Goal: Task Accomplishment & Management: Use online tool/utility

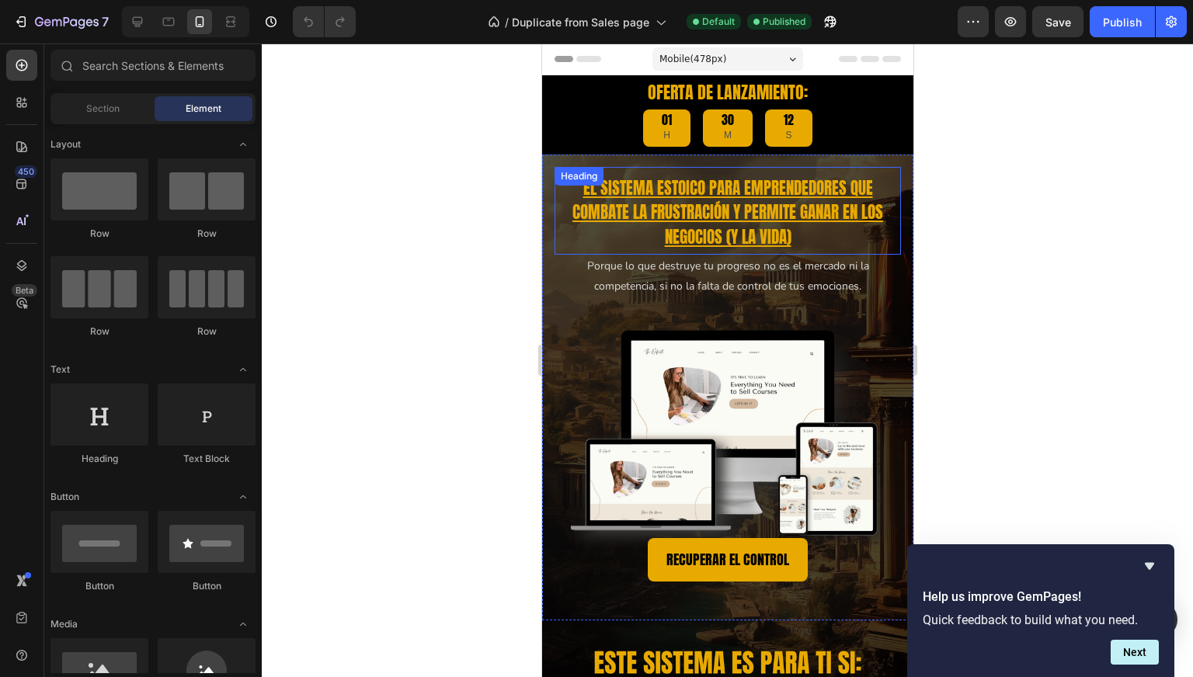
click at [639, 179] on h2 "El sistema estoico para emprendedores que COMBATE la frustración y permite gana…" at bounding box center [726, 213] width 331 height 77
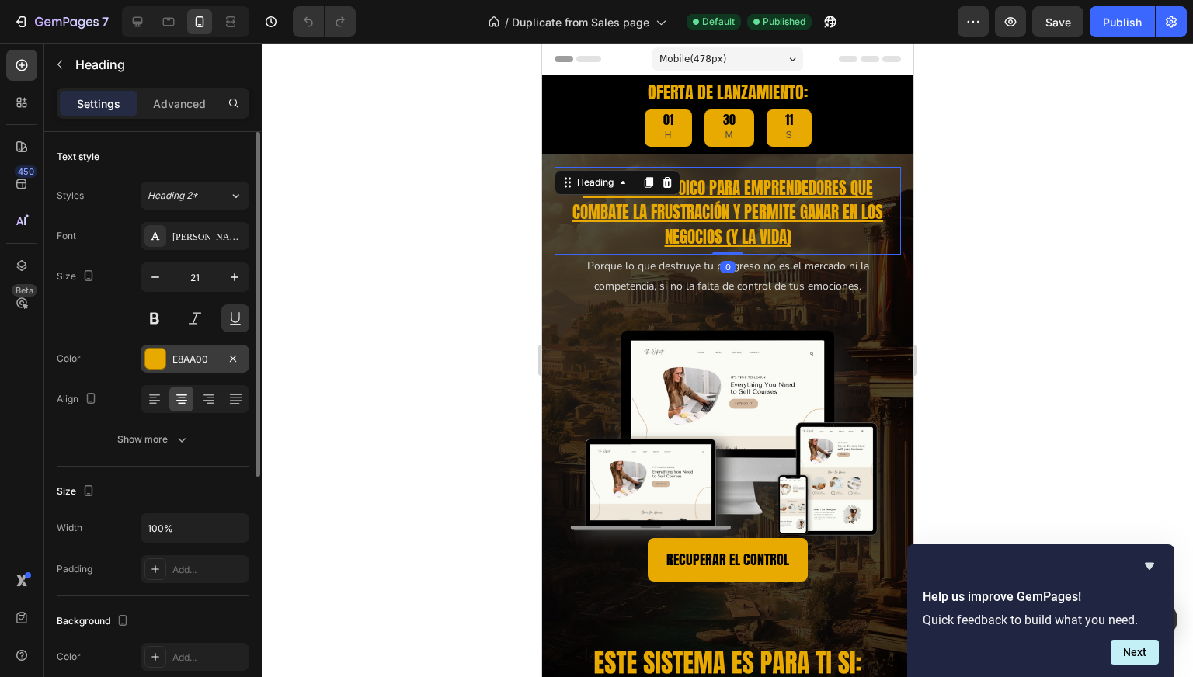
click at [180, 361] on div "E8AA00" at bounding box center [194, 359] width 45 height 14
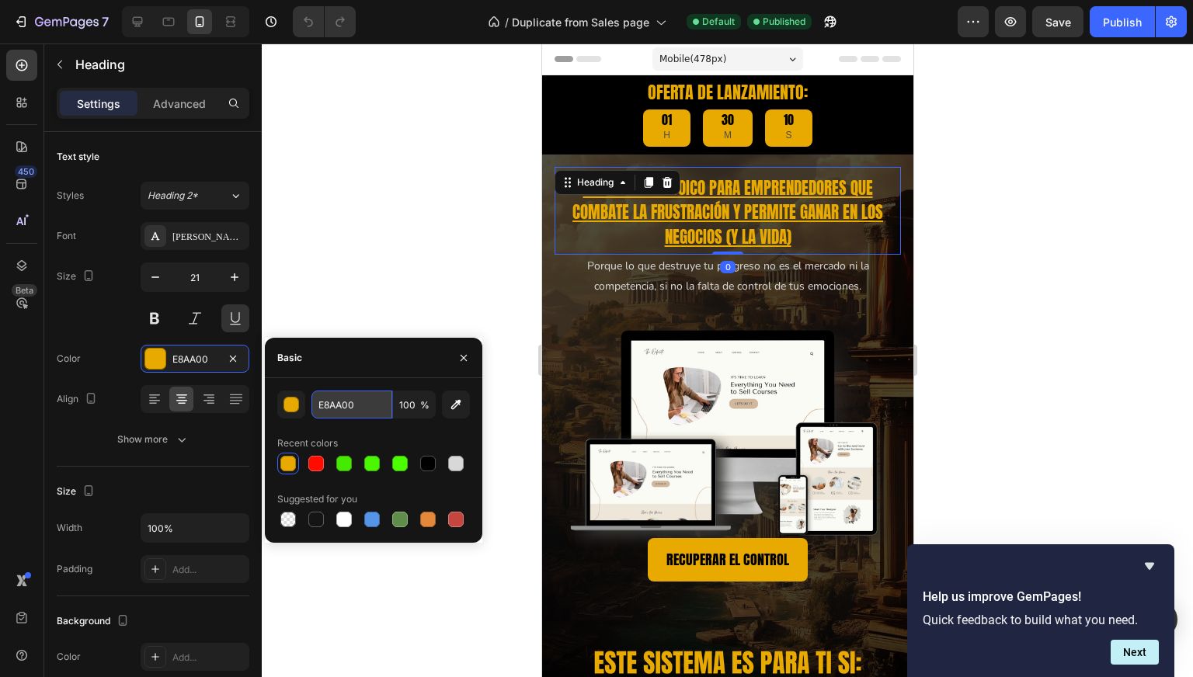
click at [366, 405] on input "E8AA00" at bounding box center [351, 405] width 81 height 28
click at [476, 220] on div at bounding box center [727, 360] width 931 height 634
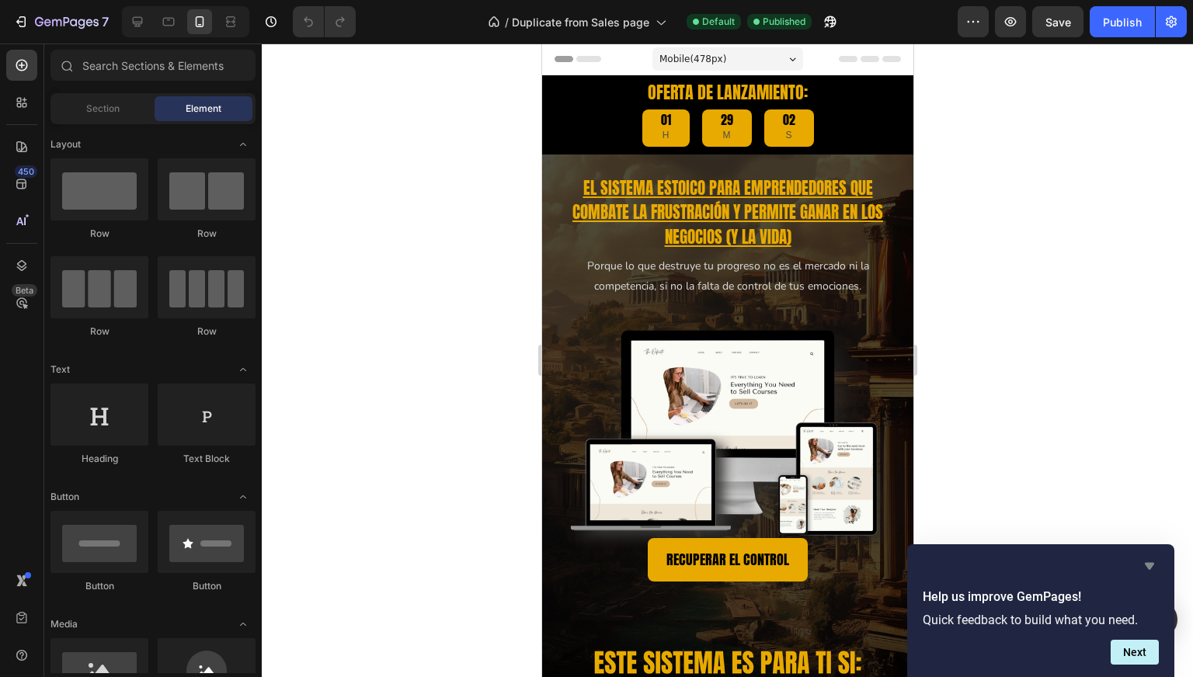
click at [1151, 565] on icon "Hide survey" at bounding box center [1148, 566] width 9 height 7
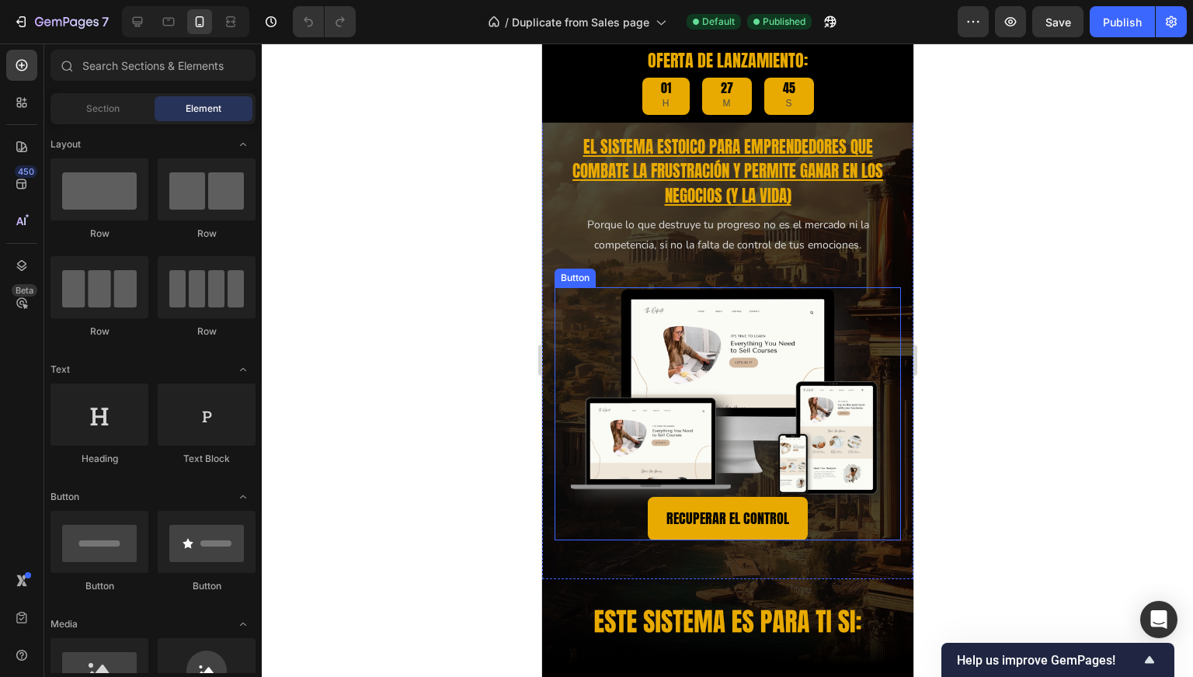
scroll to position [78, 0]
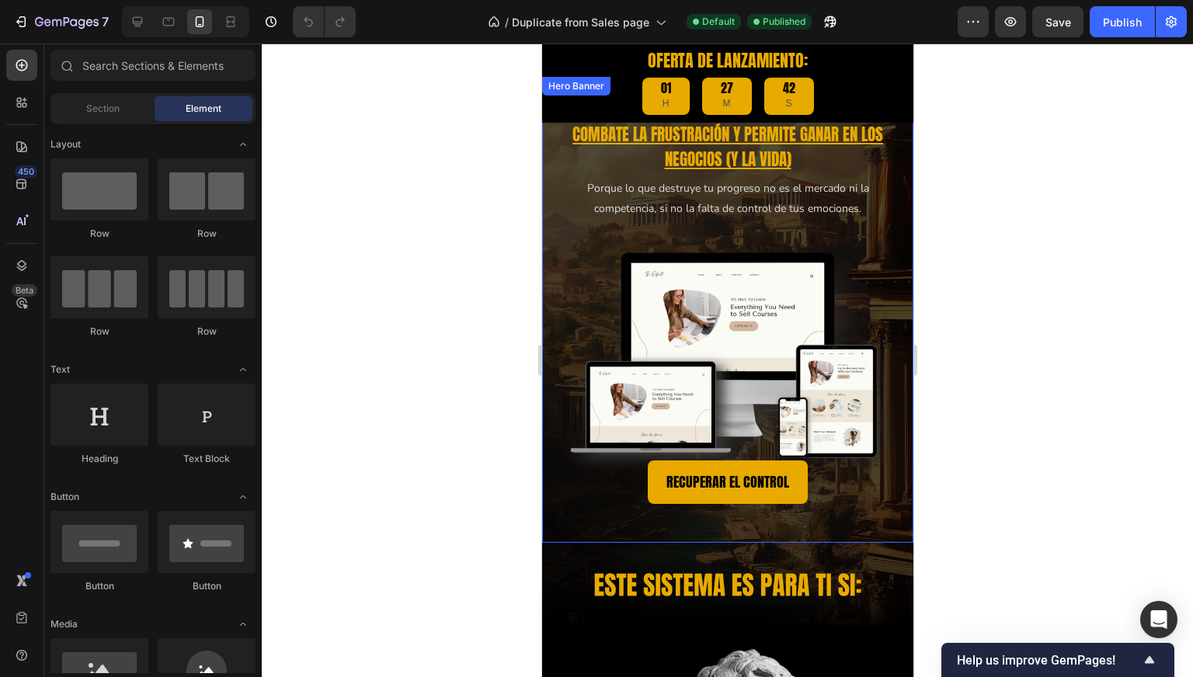
click at [898, 230] on div "El sistema estoico para emprendedores que COMBATE la frustración y permite gana…" at bounding box center [726, 296] width 371 height 439
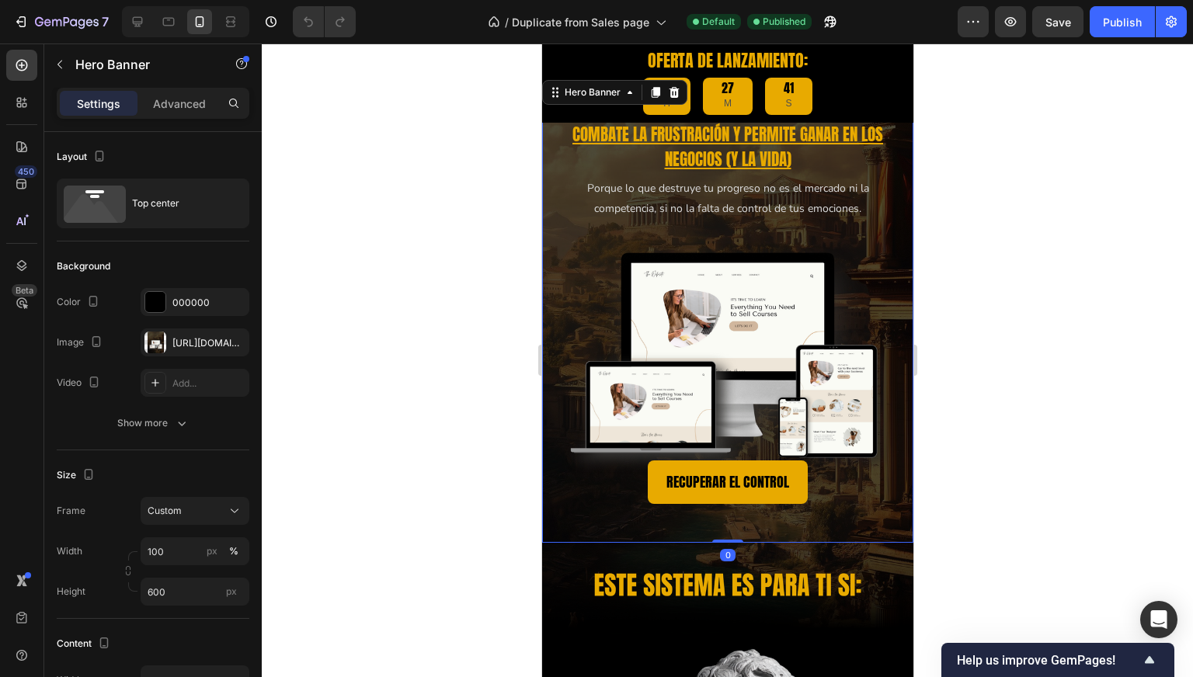
scroll to position [0, 0]
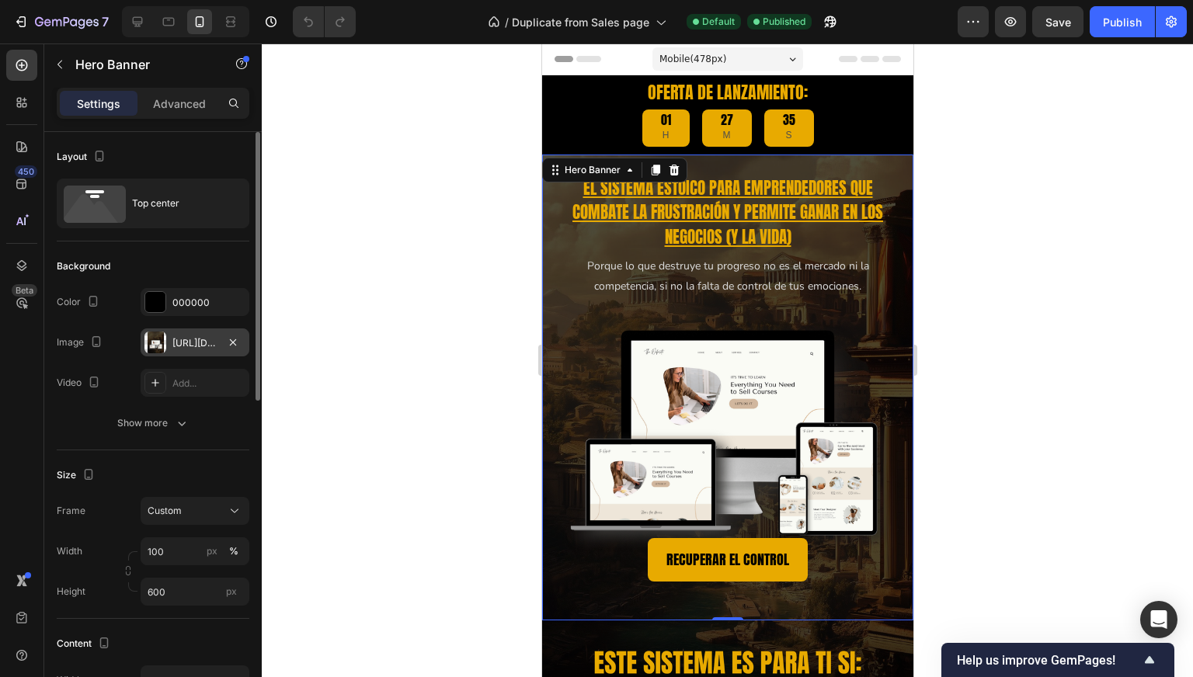
click at [203, 333] on div "[URL][DOMAIN_NAME]" at bounding box center [195, 342] width 109 height 28
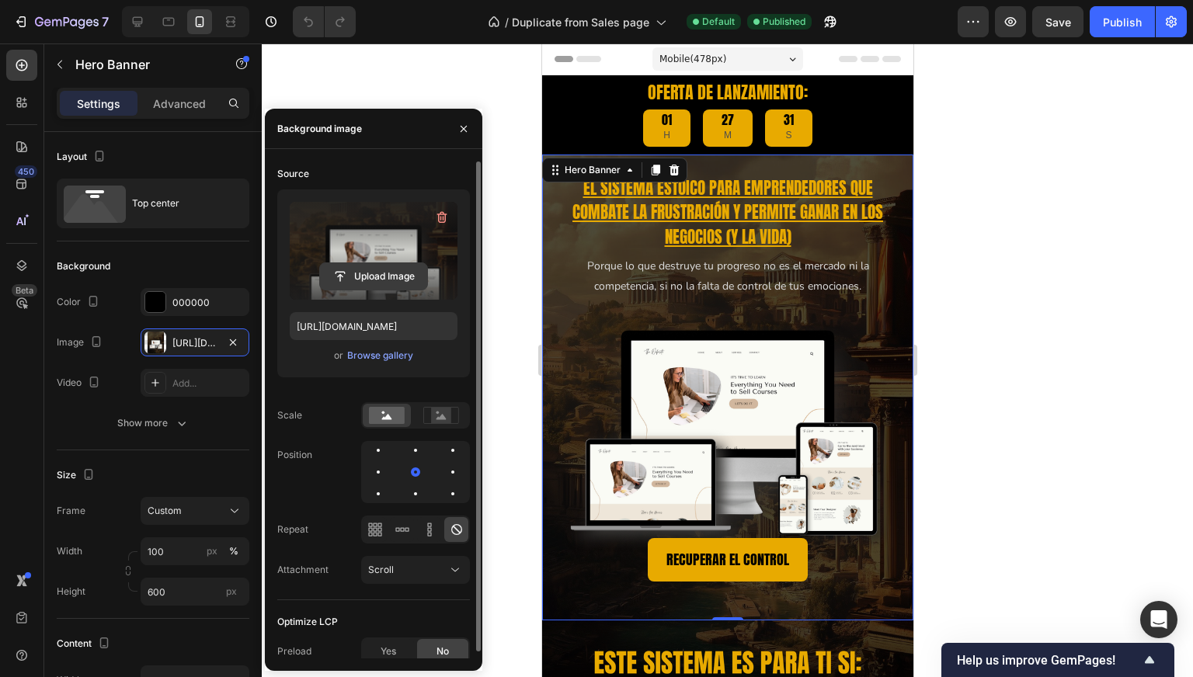
click at [376, 266] on input "file" at bounding box center [373, 276] width 107 height 26
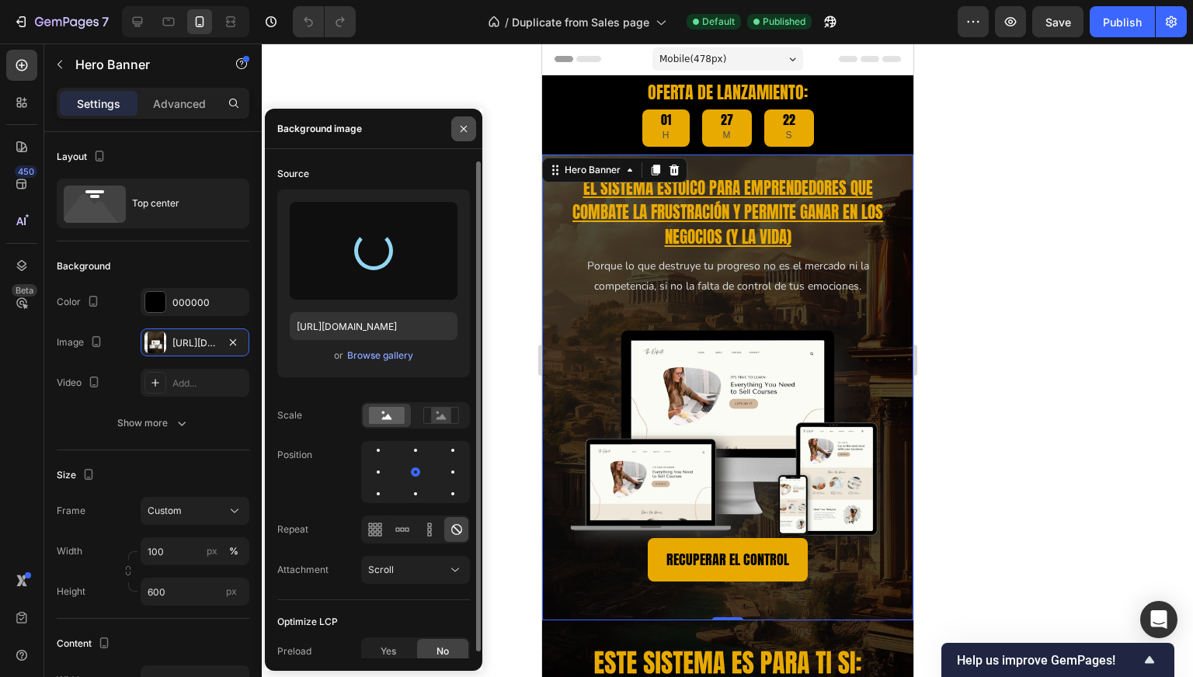
type input "[URL][DOMAIN_NAME]"
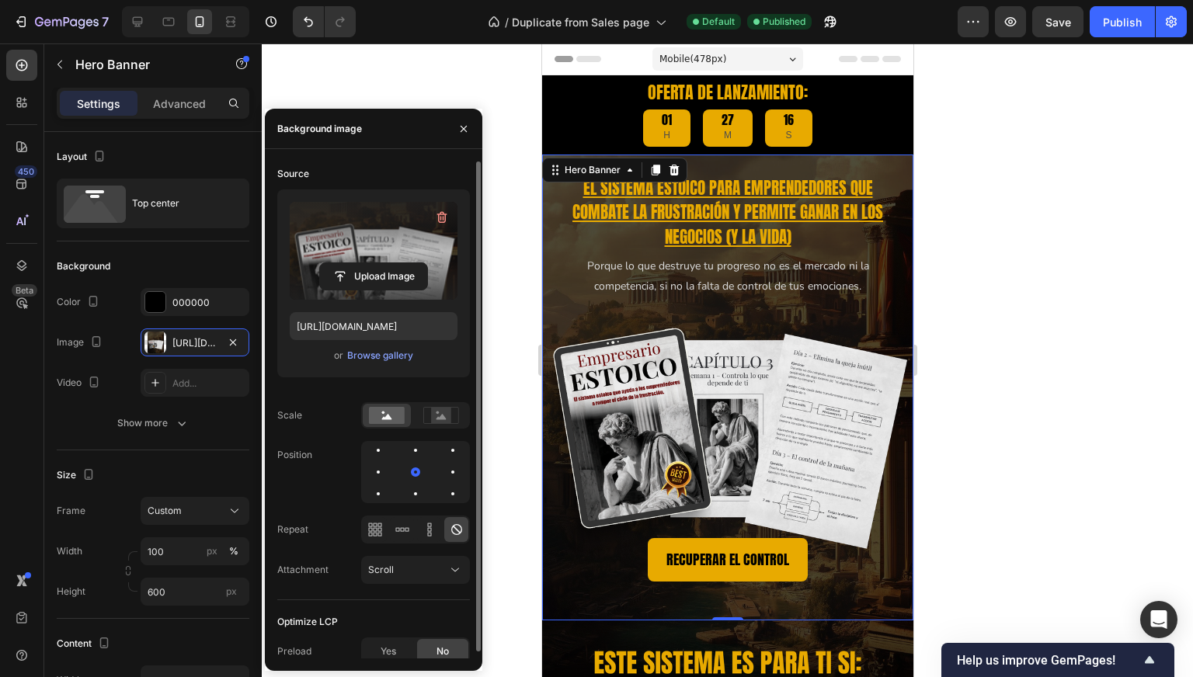
click at [481, 82] on div at bounding box center [727, 360] width 931 height 634
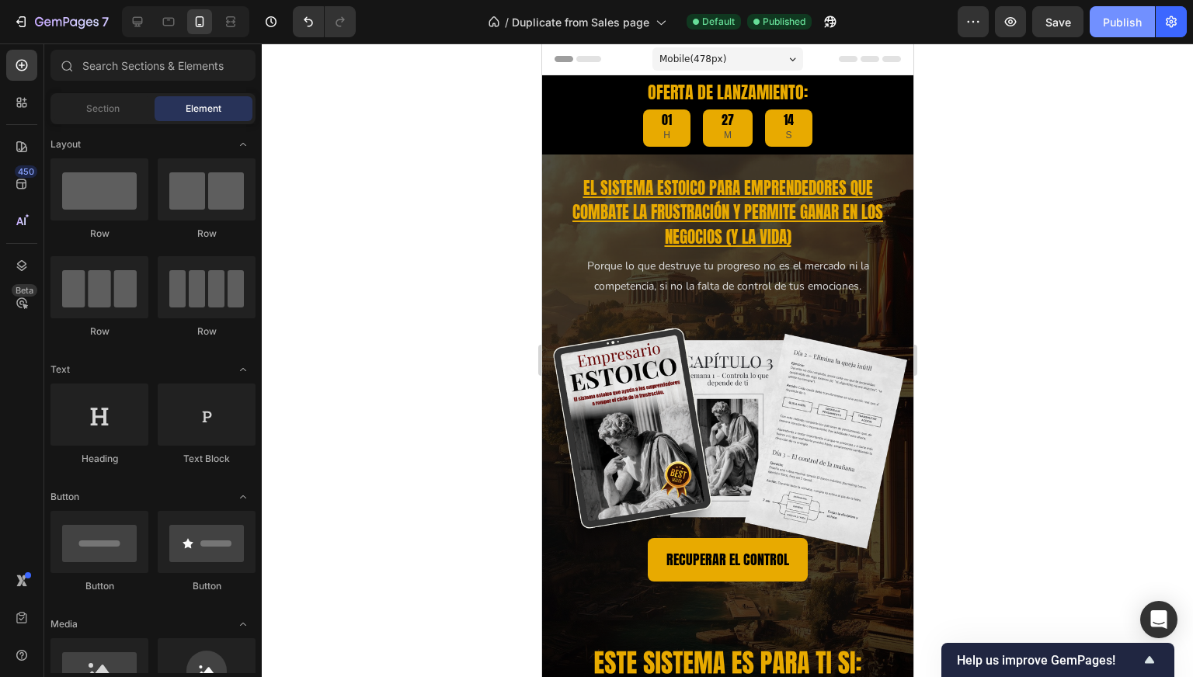
click at [1112, 20] on div "Publish" at bounding box center [1121, 22] width 39 height 16
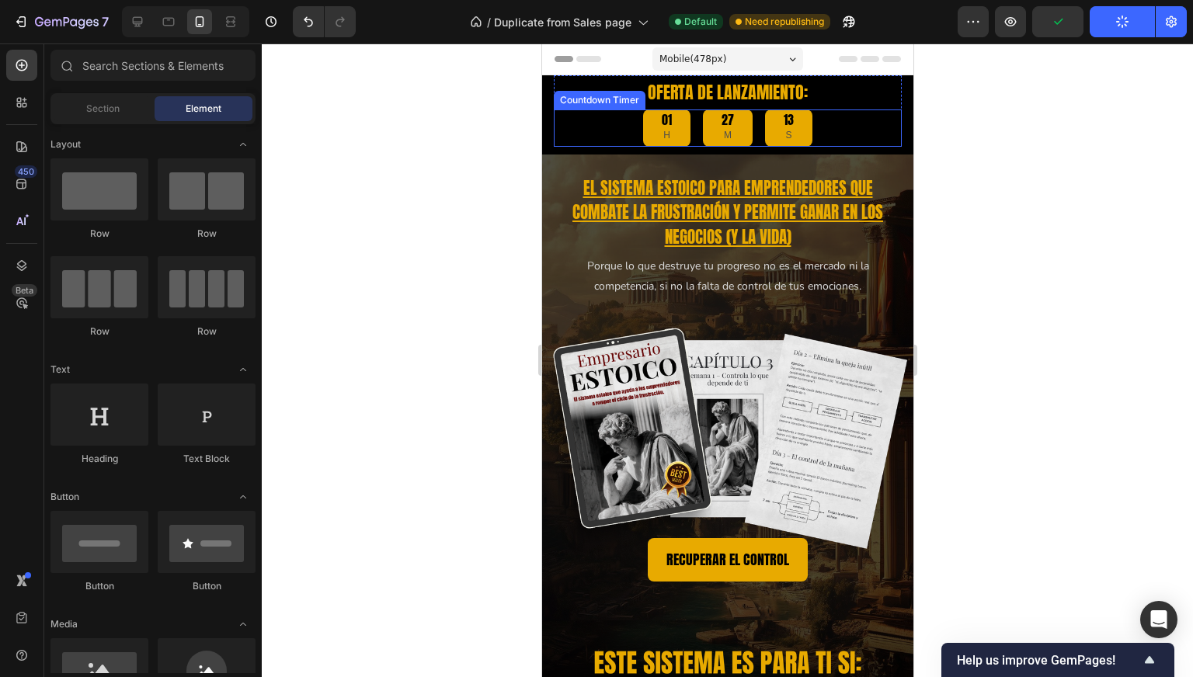
click at [836, 117] on div "01 H 27 M 13 S" at bounding box center [727, 127] width 348 height 37
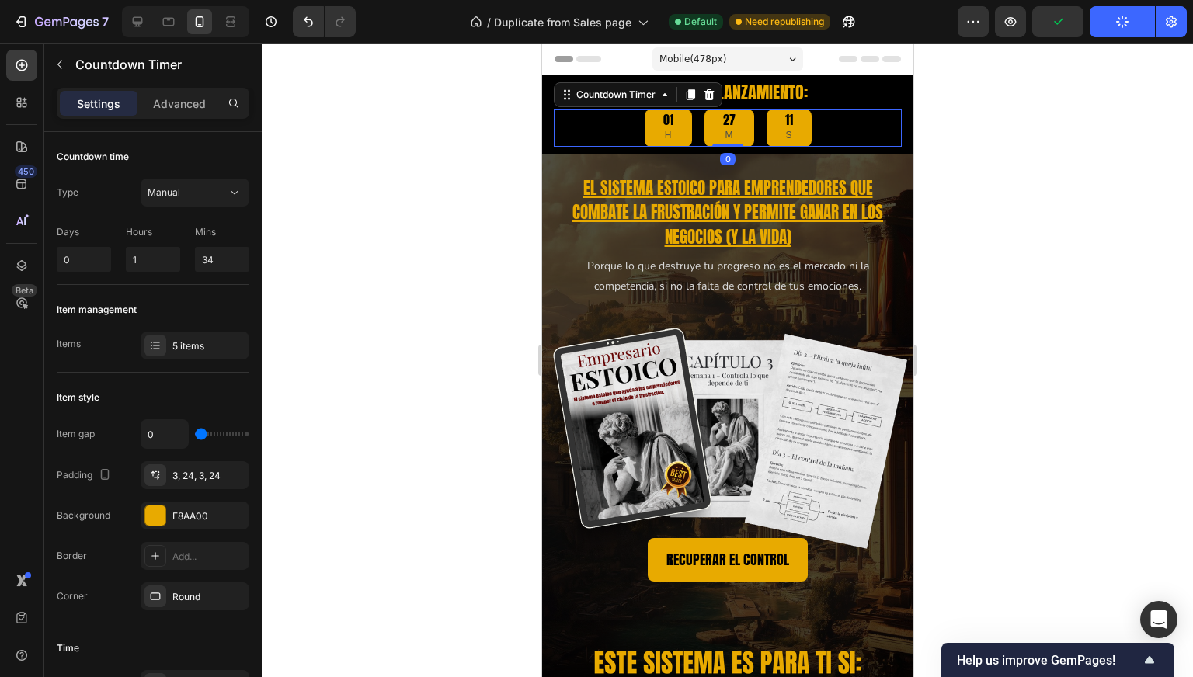
click at [422, 143] on div at bounding box center [727, 360] width 931 height 634
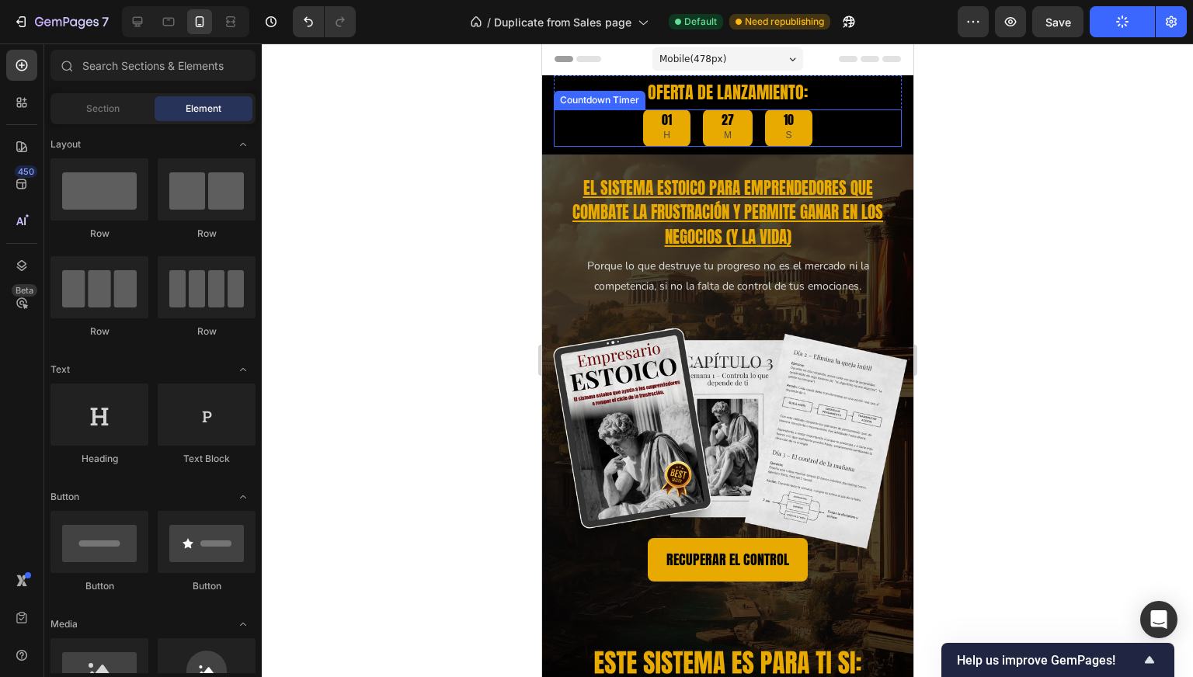
click at [794, 116] on div "10 S" at bounding box center [787, 127] width 47 height 37
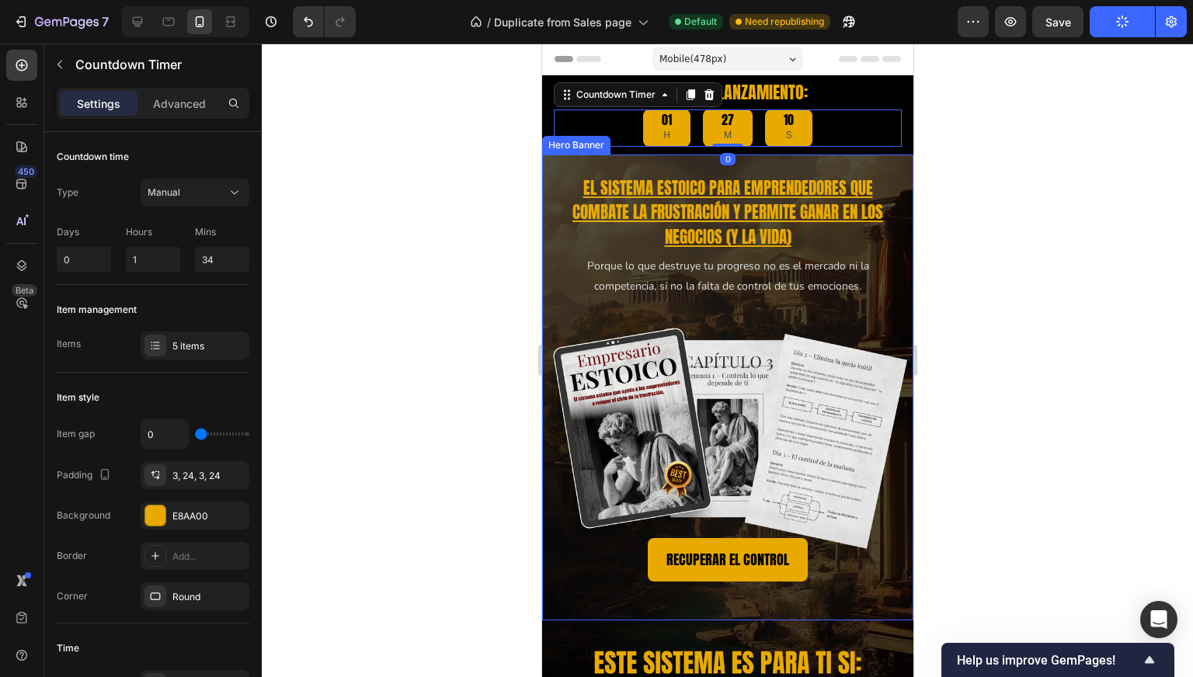
click at [460, 238] on div at bounding box center [727, 360] width 931 height 634
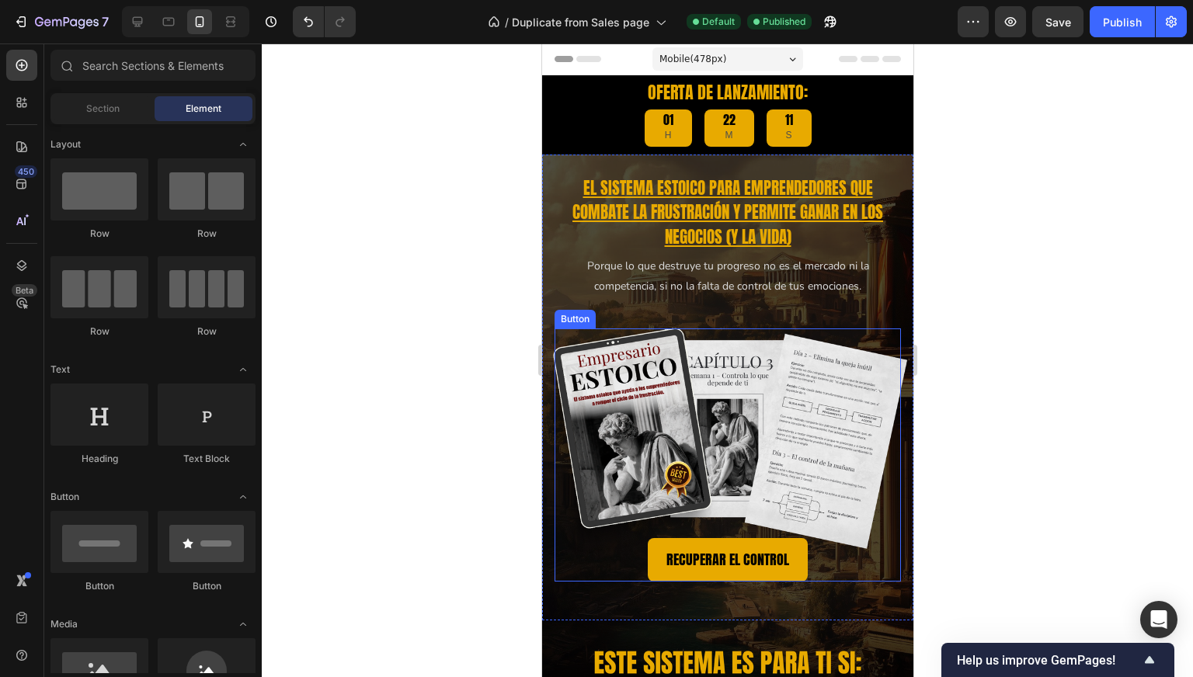
click at [668, 370] on div "RECUPERAR EL CONTROL Button" at bounding box center [727, 454] width 346 height 253
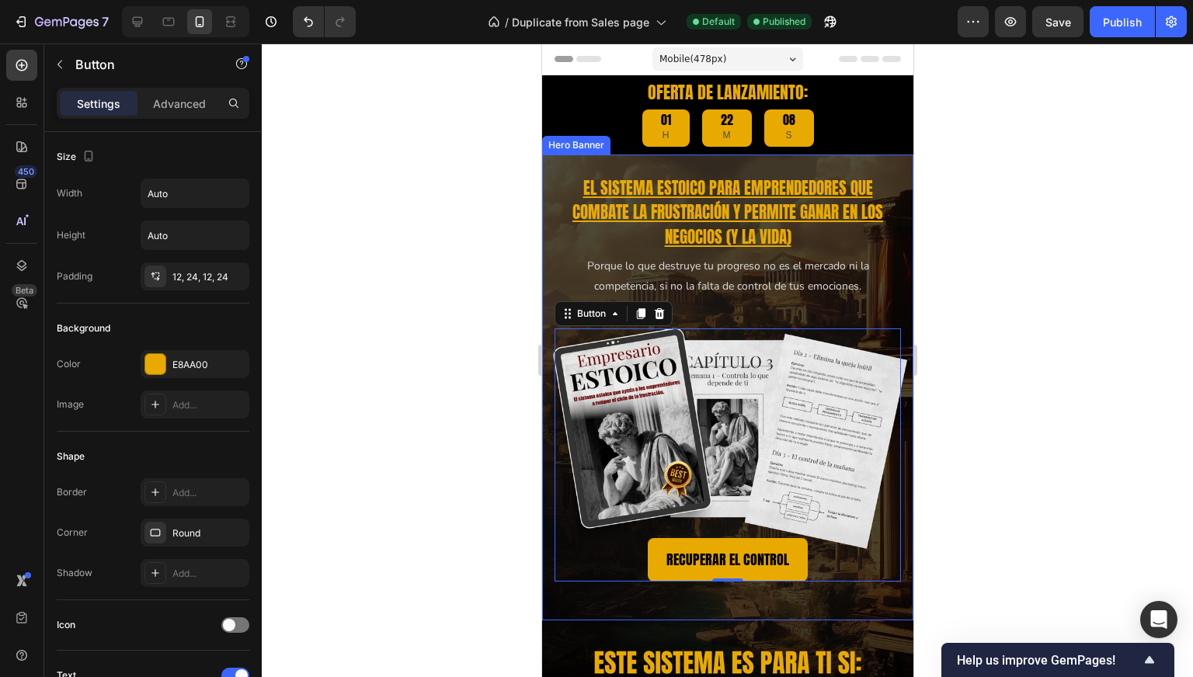
click at [880, 300] on div "El sistema estoico para emprendedores que COMBATE la frustración y permite gana…" at bounding box center [727, 374] width 346 height 415
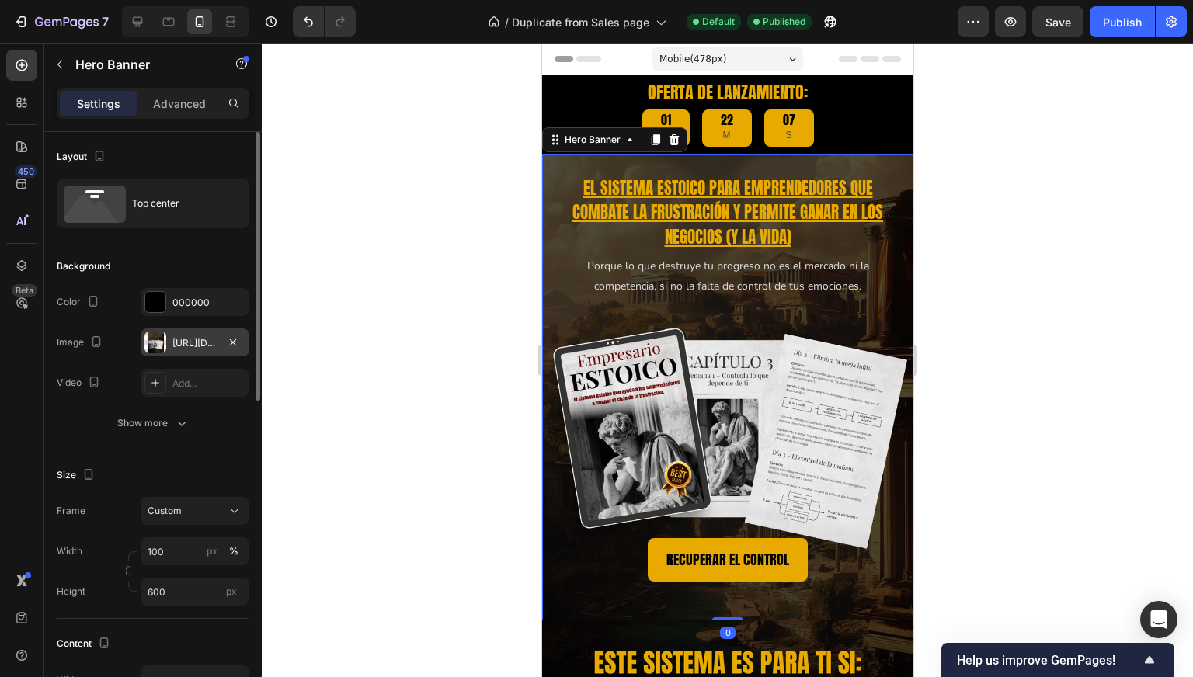
click at [208, 352] on div "[URL][DOMAIN_NAME]" at bounding box center [195, 342] width 109 height 28
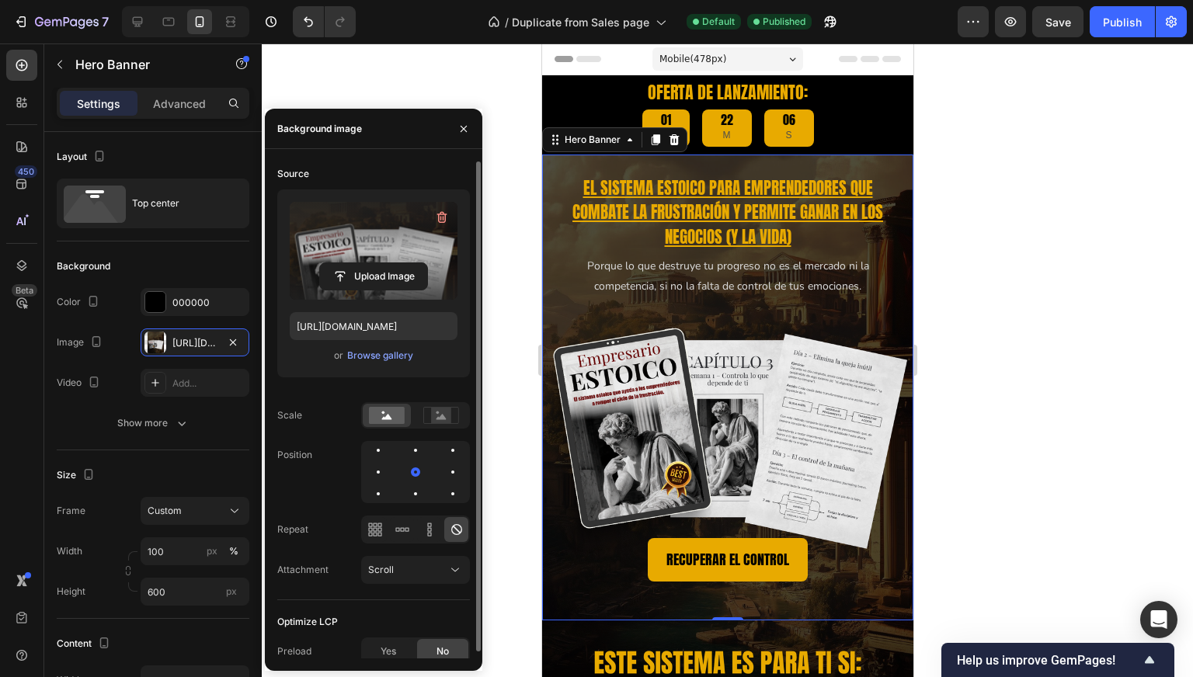
click at [374, 255] on label at bounding box center [374, 251] width 168 height 98
click at [374, 263] on input "file" at bounding box center [373, 276] width 107 height 26
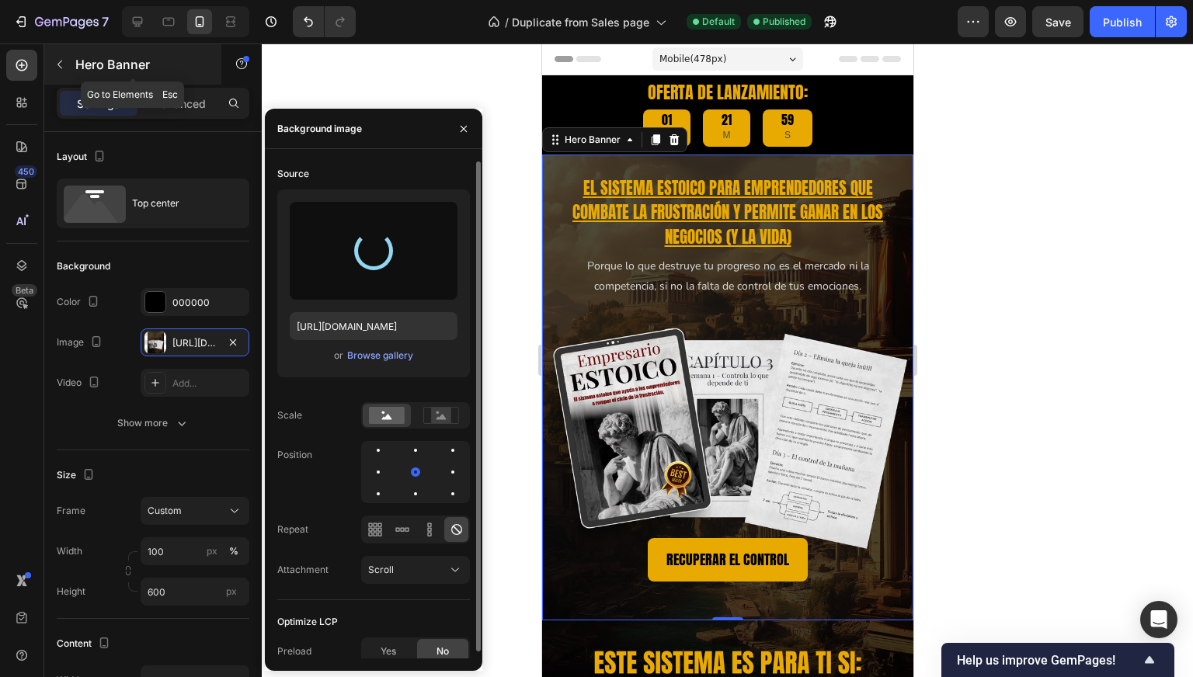
type input "[URL][DOMAIN_NAME]"
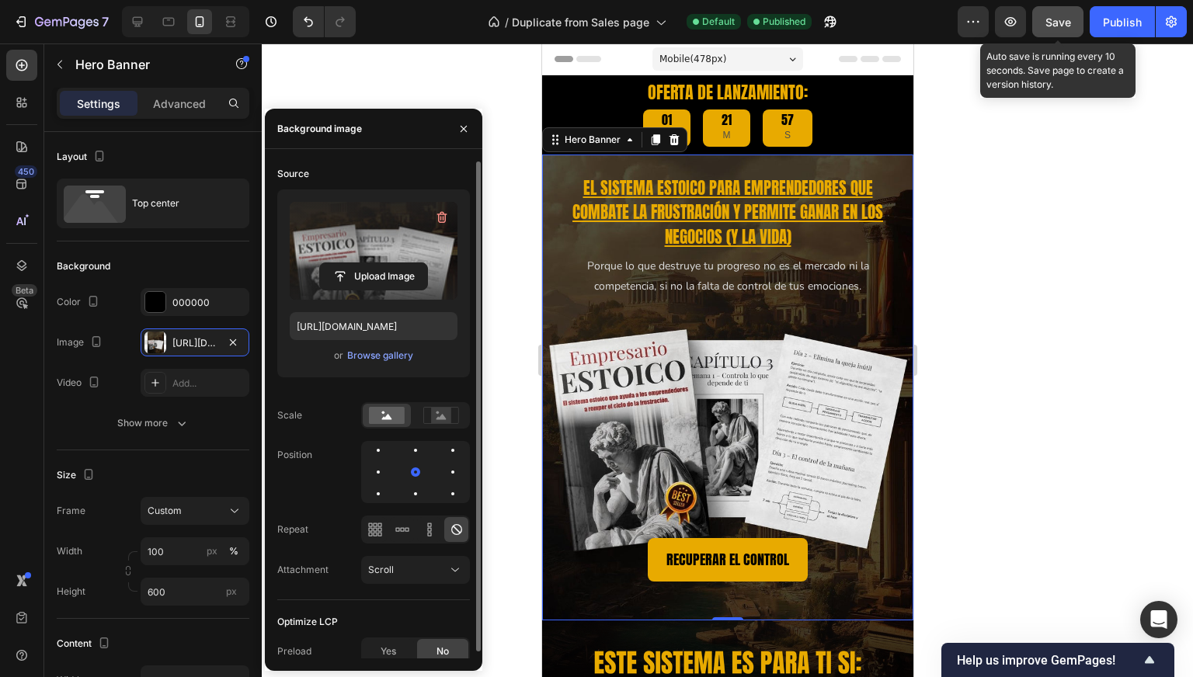
click at [1069, 19] on span "Save" at bounding box center [1058, 22] width 26 height 13
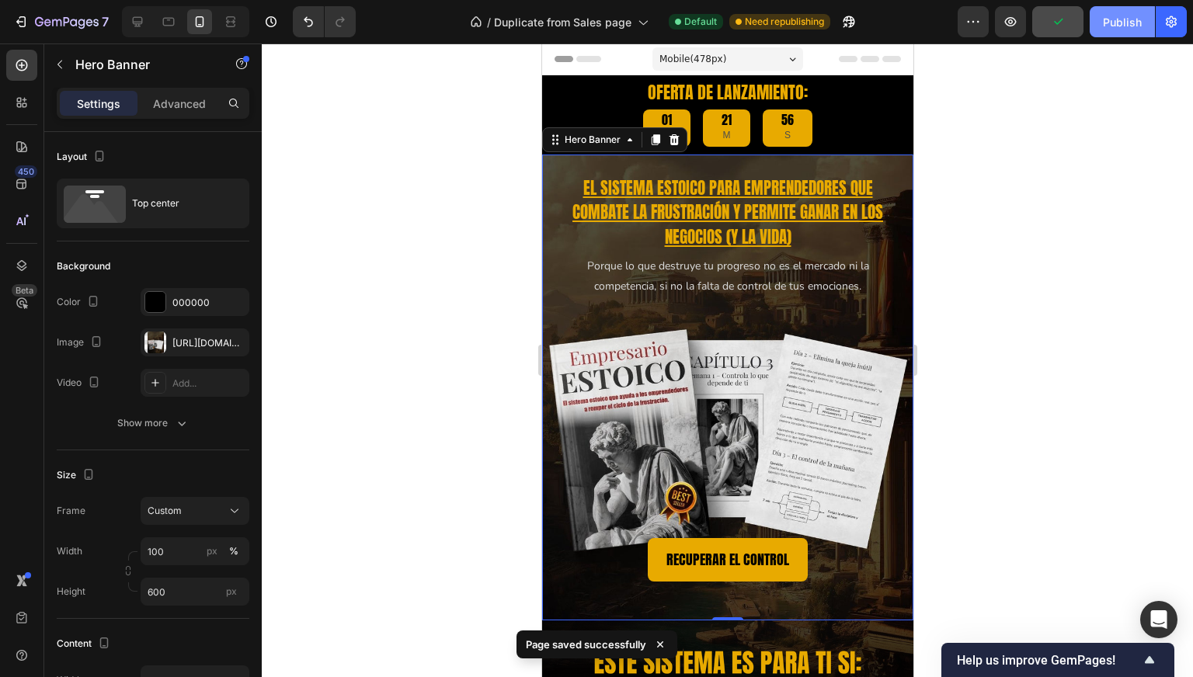
click at [1117, 22] on div "Publish" at bounding box center [1121, 22] width 39 height 16
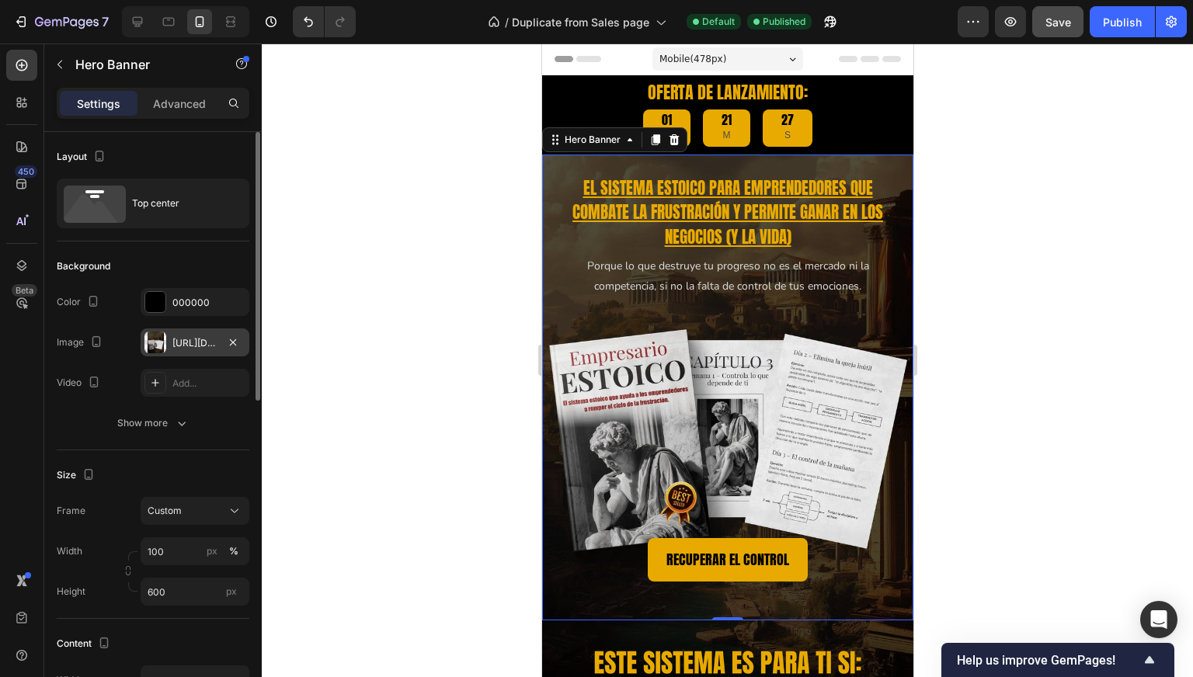
click at [208, 339] on div "[URL][DOMAIN_NAME]" at bounding box center [194, 343] width 45 height 14
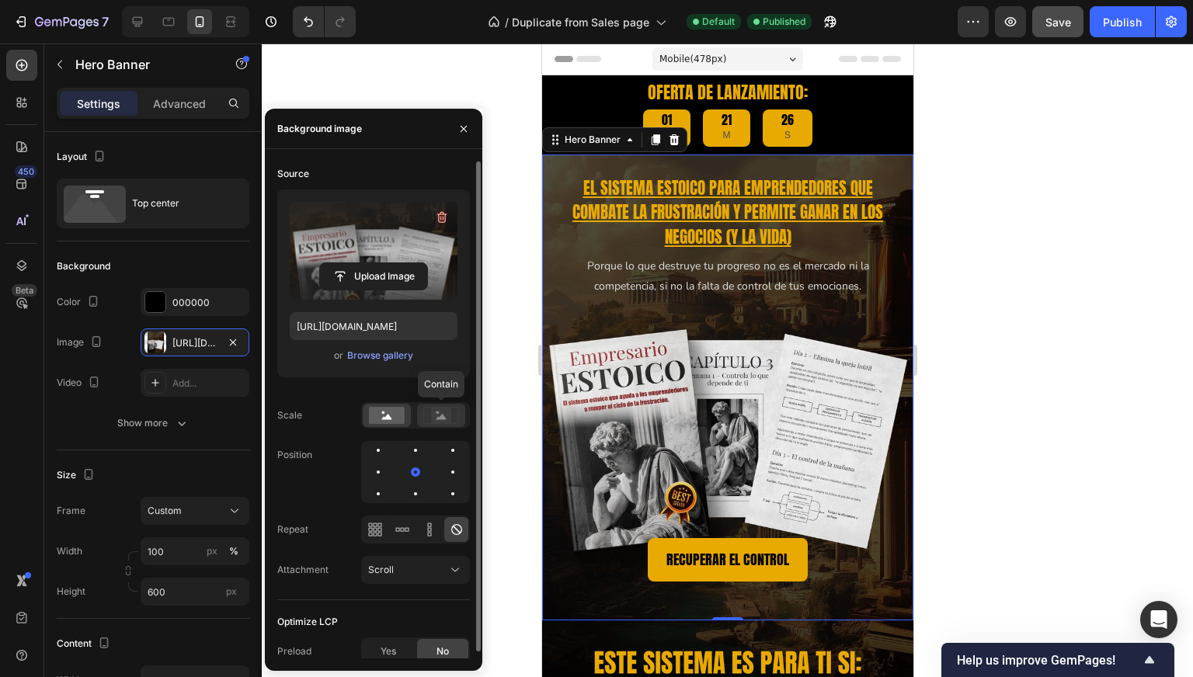
click at [446, 418] on rect at bounding box center [441, 416] width 20 height 16
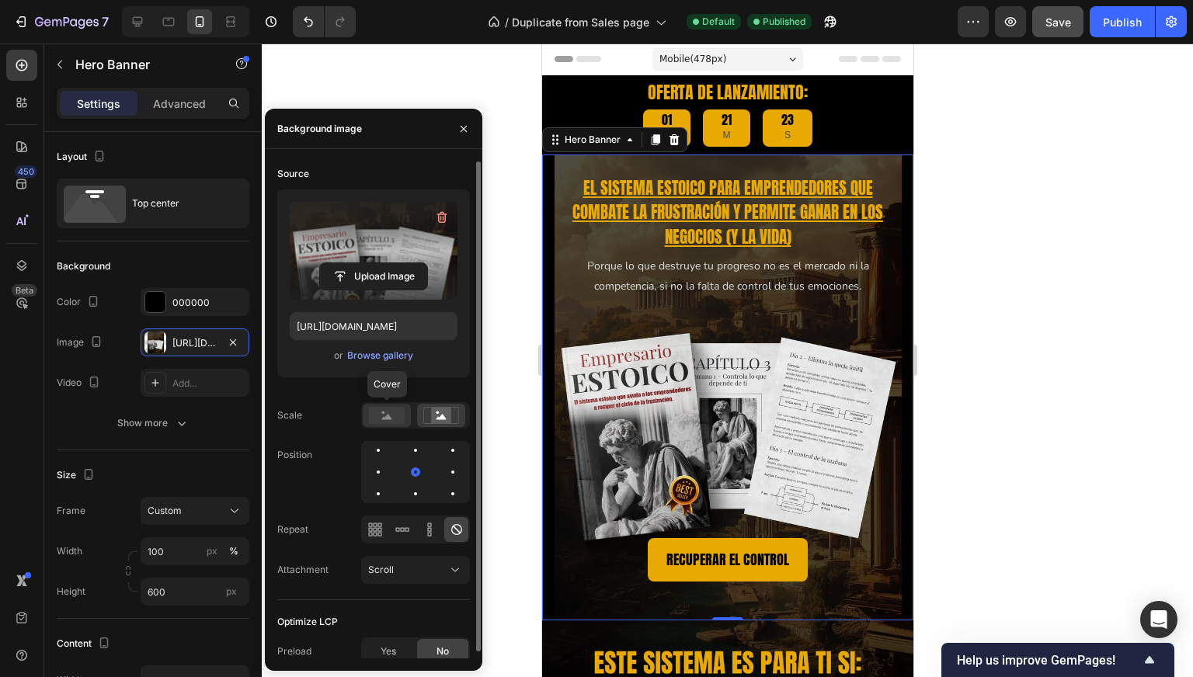
click at [387, 410] on rect at bounding box center [387, 415] width 36 height 17
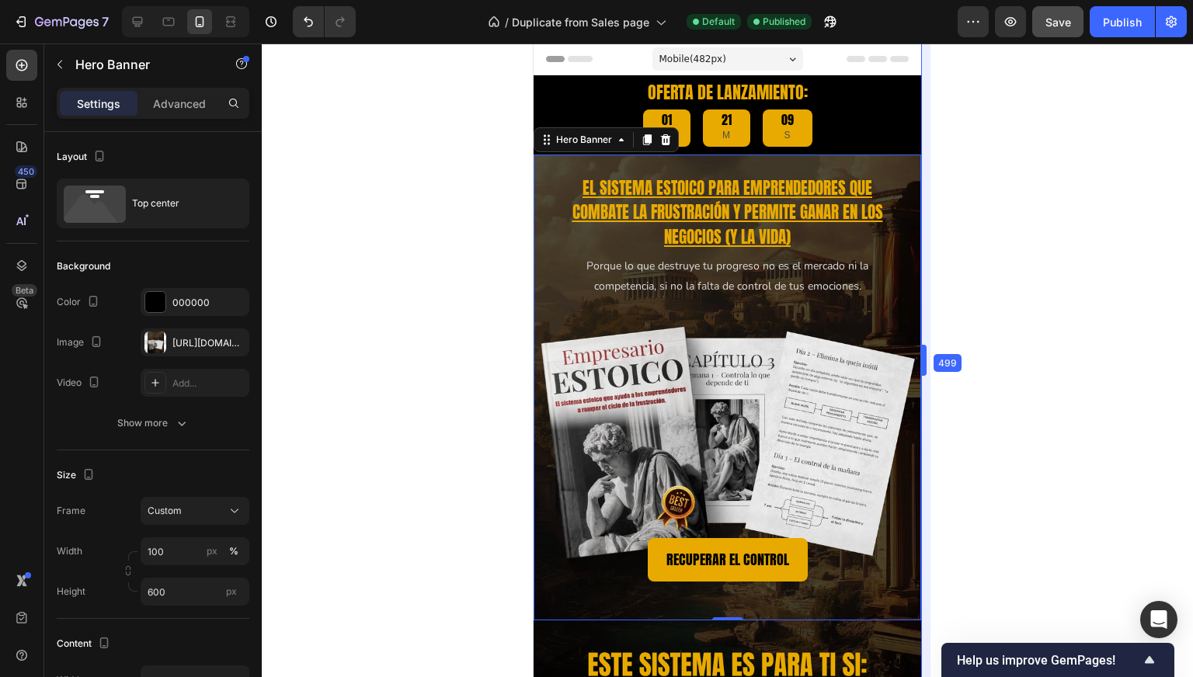
drag, startPoint x: 918, startPoint y: 358, endPoint x: 935, endPoint y: 349, distance: 19.1
click at [932, 354] on div at bounding box center [727, 360] width 931 height 634
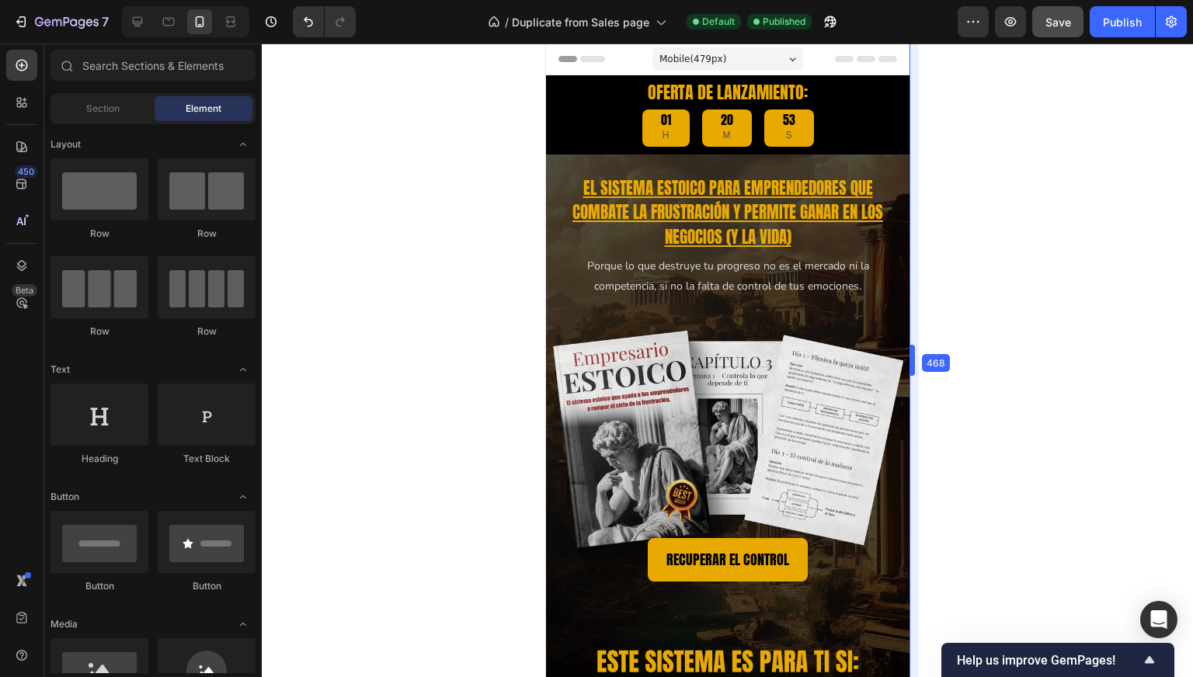
drag, startPoint x: 924, startPoint y: 359, endPoint x: 919, endPoint y: 371, distance: 12.5
